Goal: Task Accomplishment & Management: Manage account settings

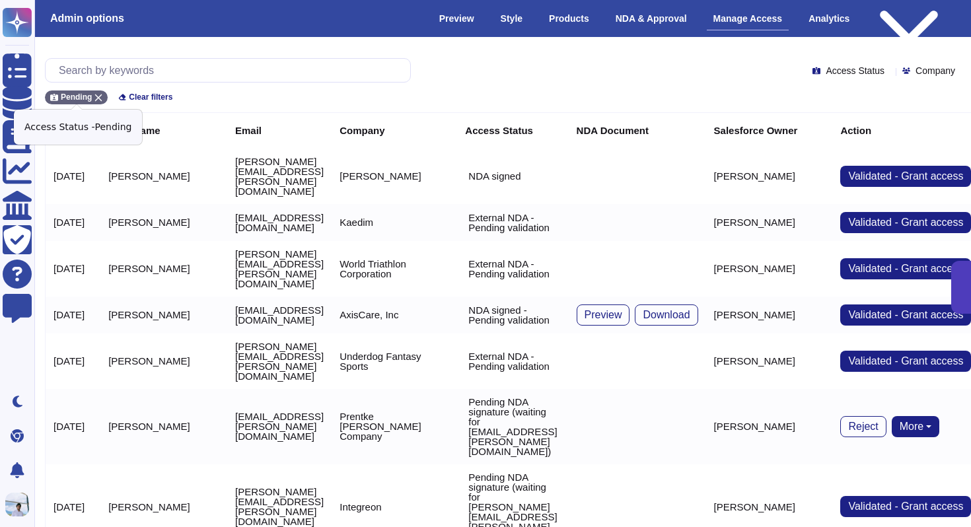
click at [101, 91] on div "Pending" at bounding box center [76, 97] width 63 height 14
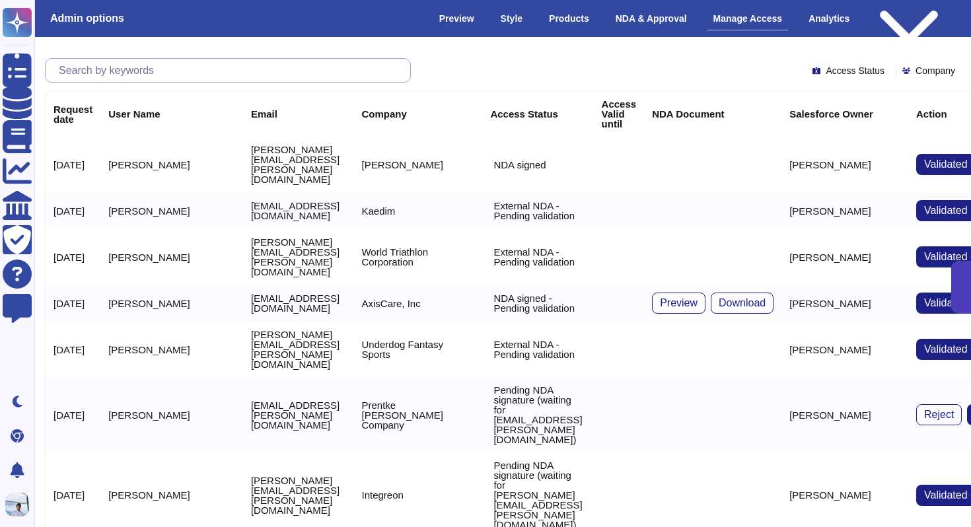
click at [117, 64] on input "text" at bounding box center [231, 70] width 358 height 23
paste input "No NDA"
type input "No NDA"
paste input "[PERSON_NAME][EMAIL_ADDRESS][PERSON_NAME][DOMAIN_NAME]"
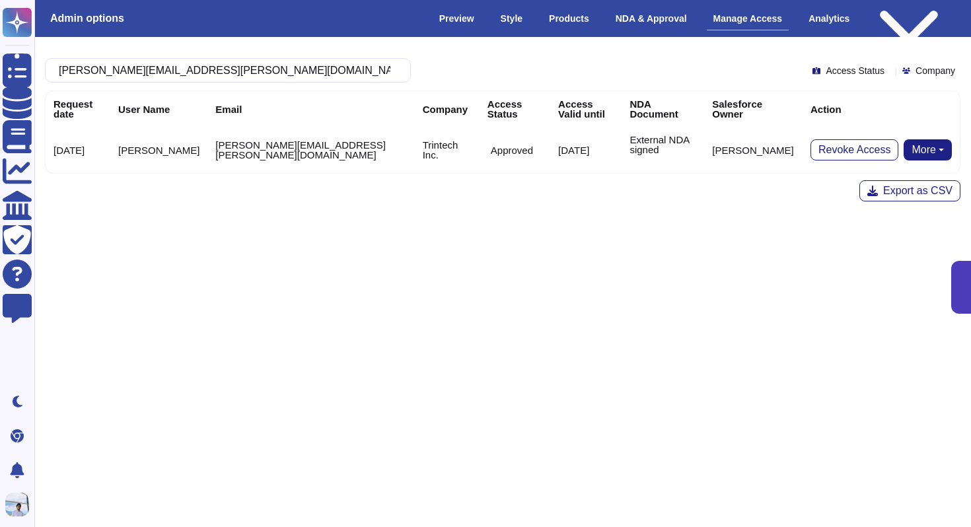
type input "[PERSON_NAME][EMAIL_ADDRESS][PERSON_NAME][DOMAIN_NAME]"
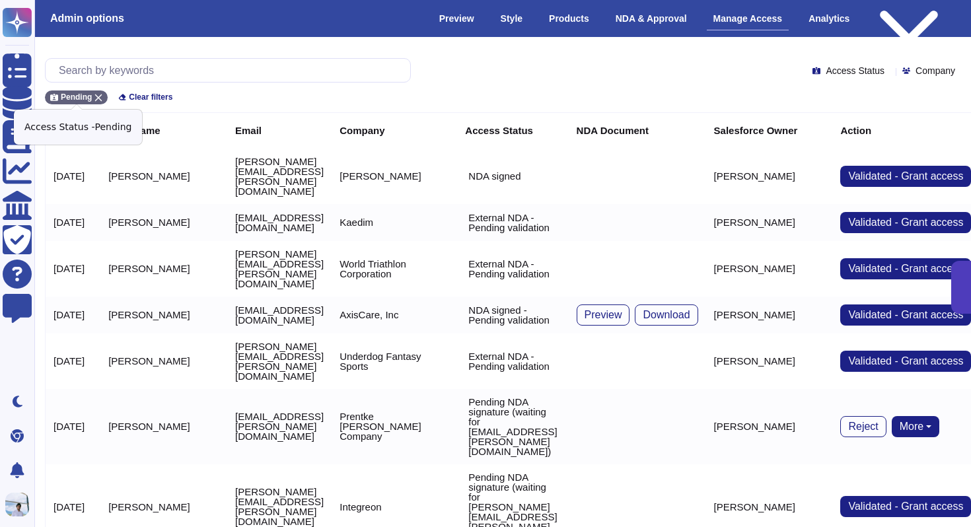
click at [100, 94] on icon at bounding box center [98, 98] width 8 height 8
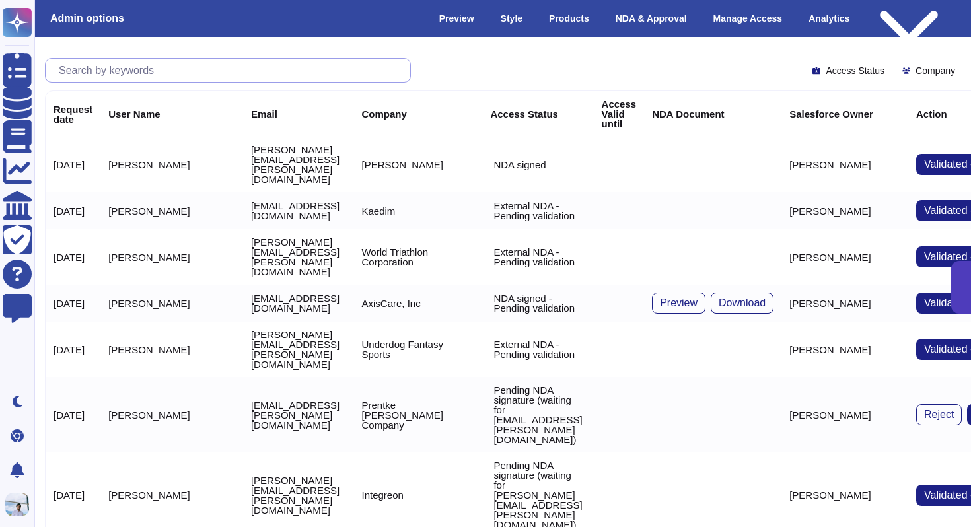
click at [128, 74] on input "text" at bounding box center [231, 70] width 358 height 23
paste input "[PERSON_NAME][EMAIL_ADDRESS][DOMAIN_NAME]"
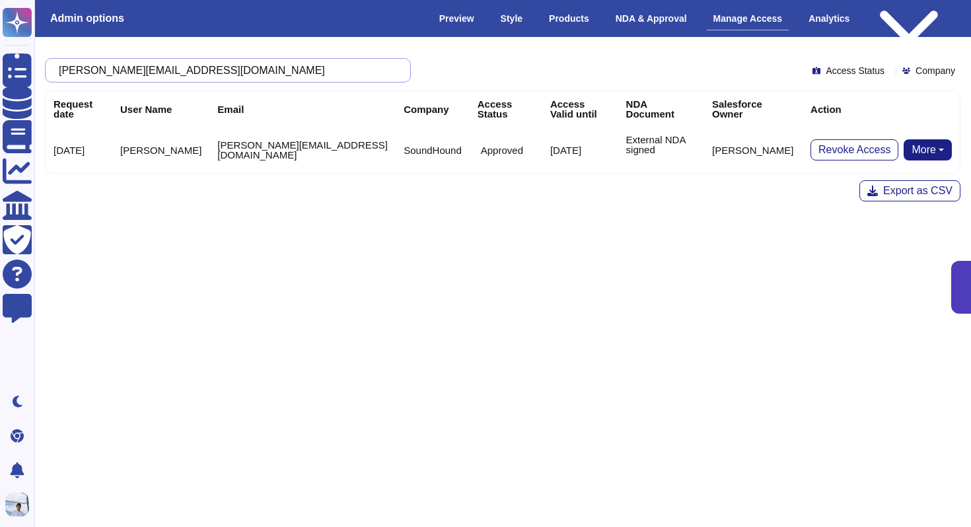
type input "[PERSON_NAME][EMAIL_ADDRESS][DOMAIN_NAME]"
